Goal: Information Seeking & Learning: Learn about a topic

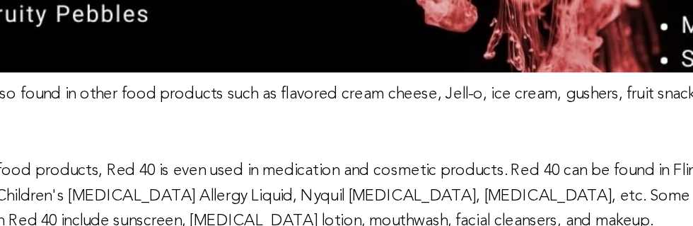
scroll to position [1401, 0]
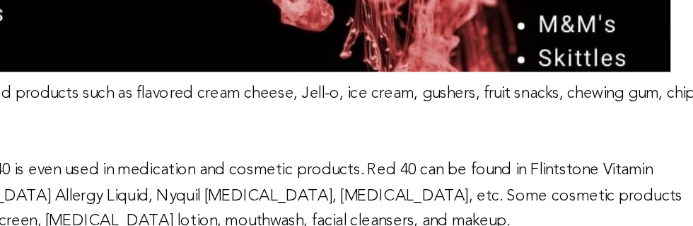
click at [453, 175] on p "Red 40 is also found in other food products such as flavored cream cheese, Jell…" at bounding box center [346, 164] width 665 height 109
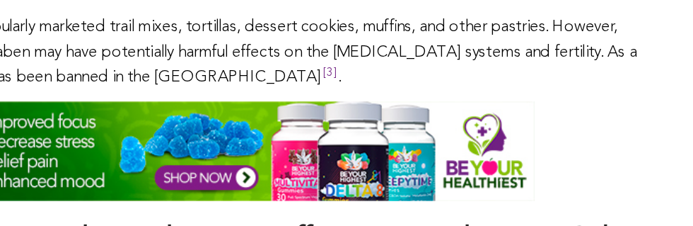
scroll to position [4041, 0]
